Goal: Information Seeking & Learning: Learn about a topic

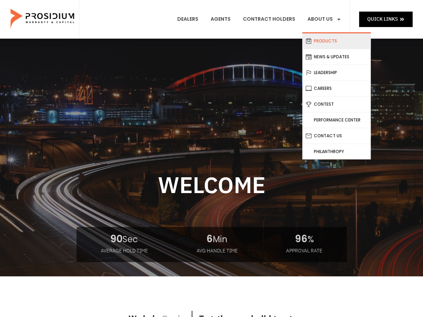
click at [325, 39] on link "Products" at bounding box center [336, 40] width 68 height 15
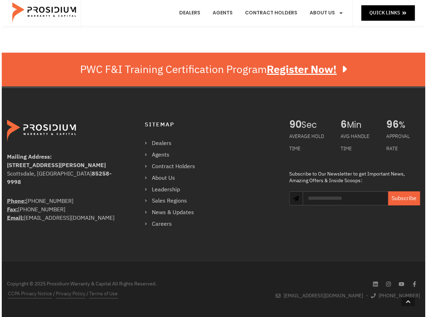
scroll to position [1167, 0]
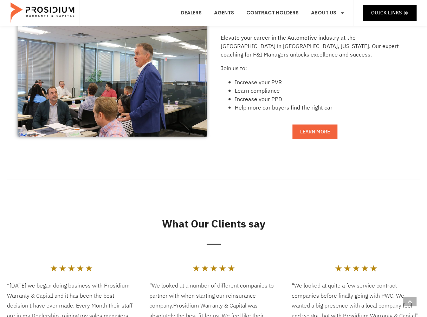
scroll to position [579, 0]
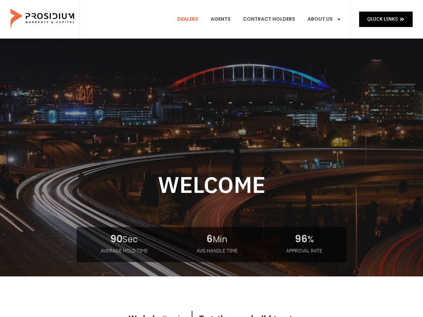
click at [195, 21] on link "Dealers" at bounding box center [188, 19] width 32 height 26
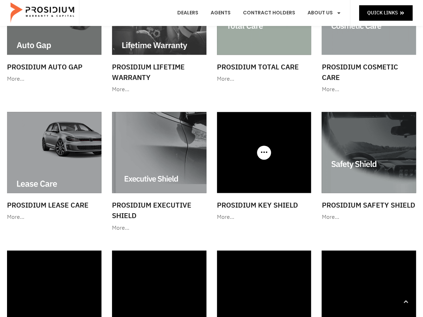
scroll to position [351, 0]
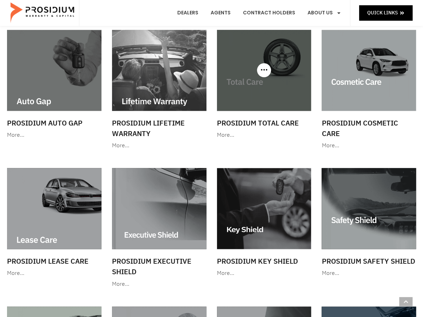
click at [266, 72] on div at bounding box center [264, 70] width 94 height 81
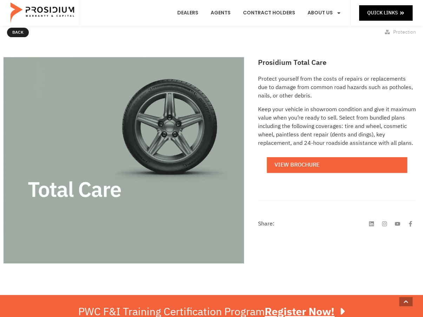
scroll to position [70, 0]
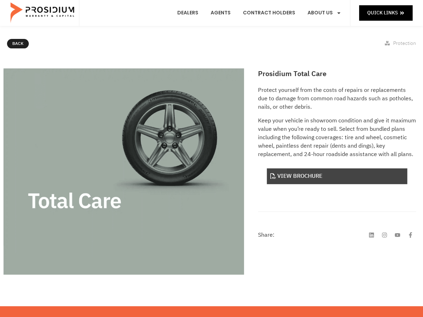
click at [311, 182] on link "View Brochure" at bounding box center [337, 177] width 140 height 16
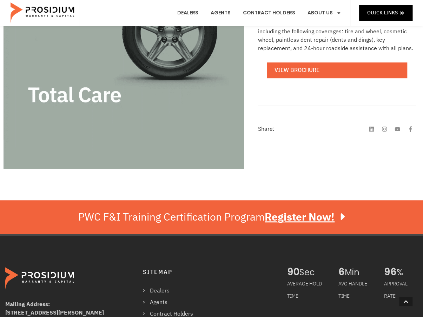
scroll to position [316, 0]
